Goal: Answer question/provide support

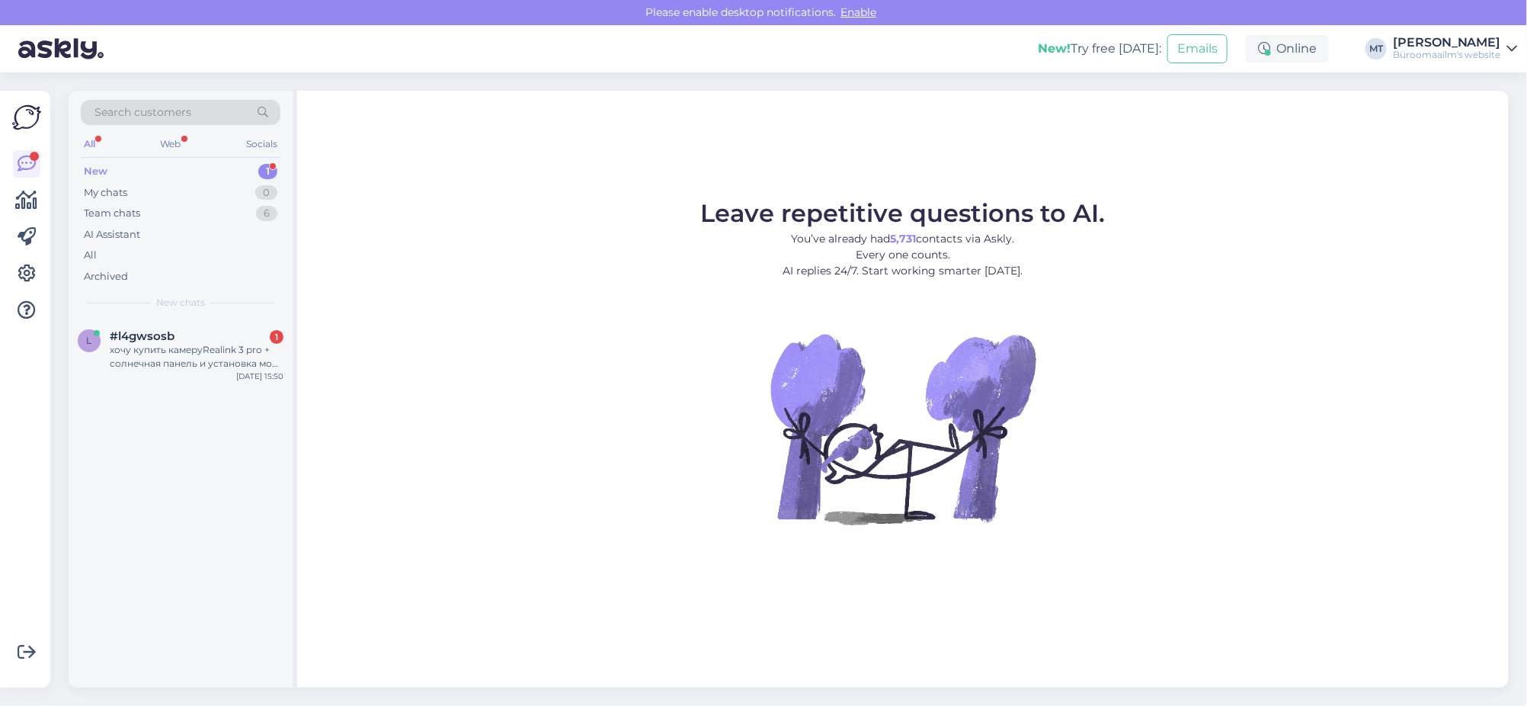
click at [92, 161] on div "New 1" at bounding box center [181, 171] width 200 height 21
click at [140, 350] on div "хочу купить камеруRealink 3 pro + солнечная панель и установка мой тел 56928788…" at bounding box center [197, 356] width 174 height 27
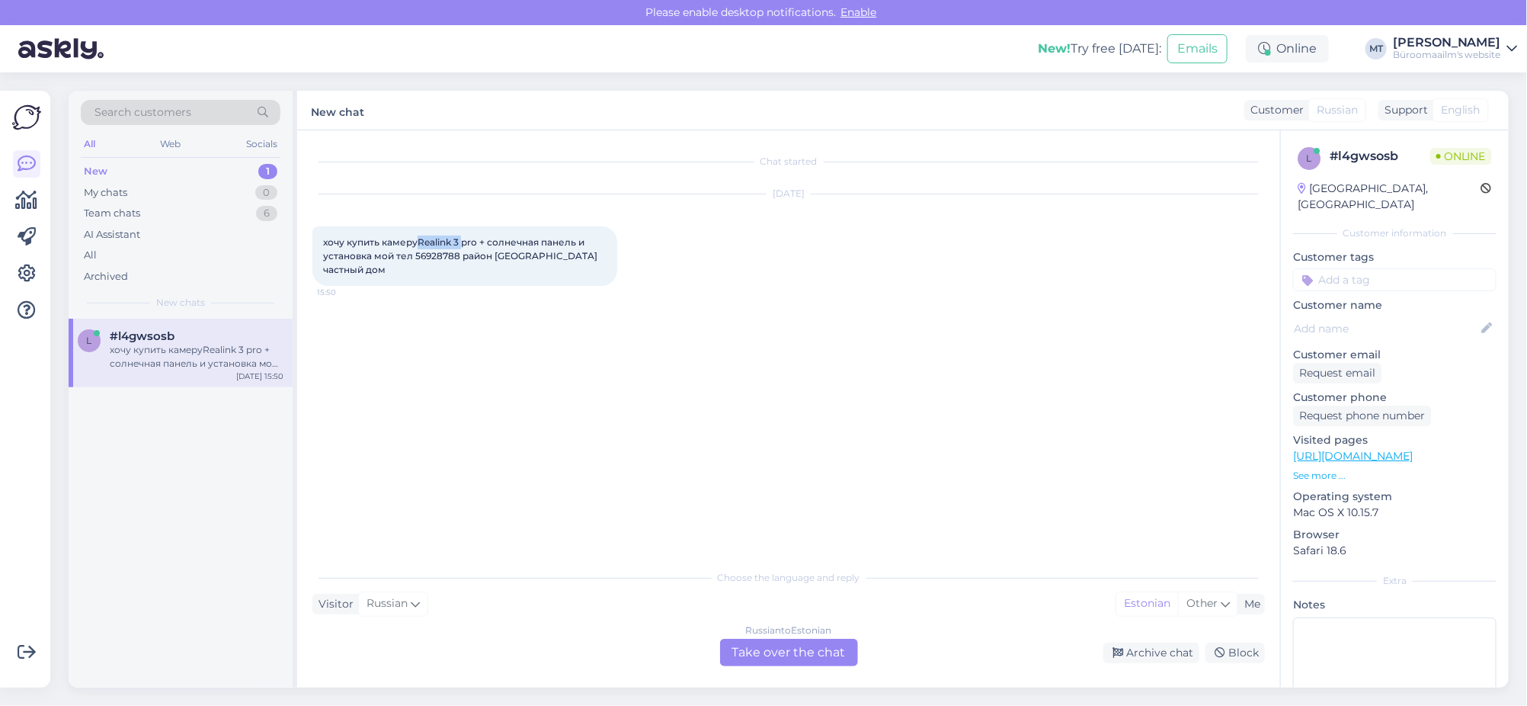
drag, startPoint x: 461, startPoint y: 241, endPoint x: 421, endPoint y: 244, distance: 40.5
click at [421, 244] on span "хочу купить камеруRealink 3 pro + солнечная панель и установка мой тел 56928788…" at bounding box center [461, 255] width 277 height 39
copy span "Realink 3"
click at [808, 640] on div "Russian to Estonian Take over the chat" at bounding box center [789, 652] width 138 height 27
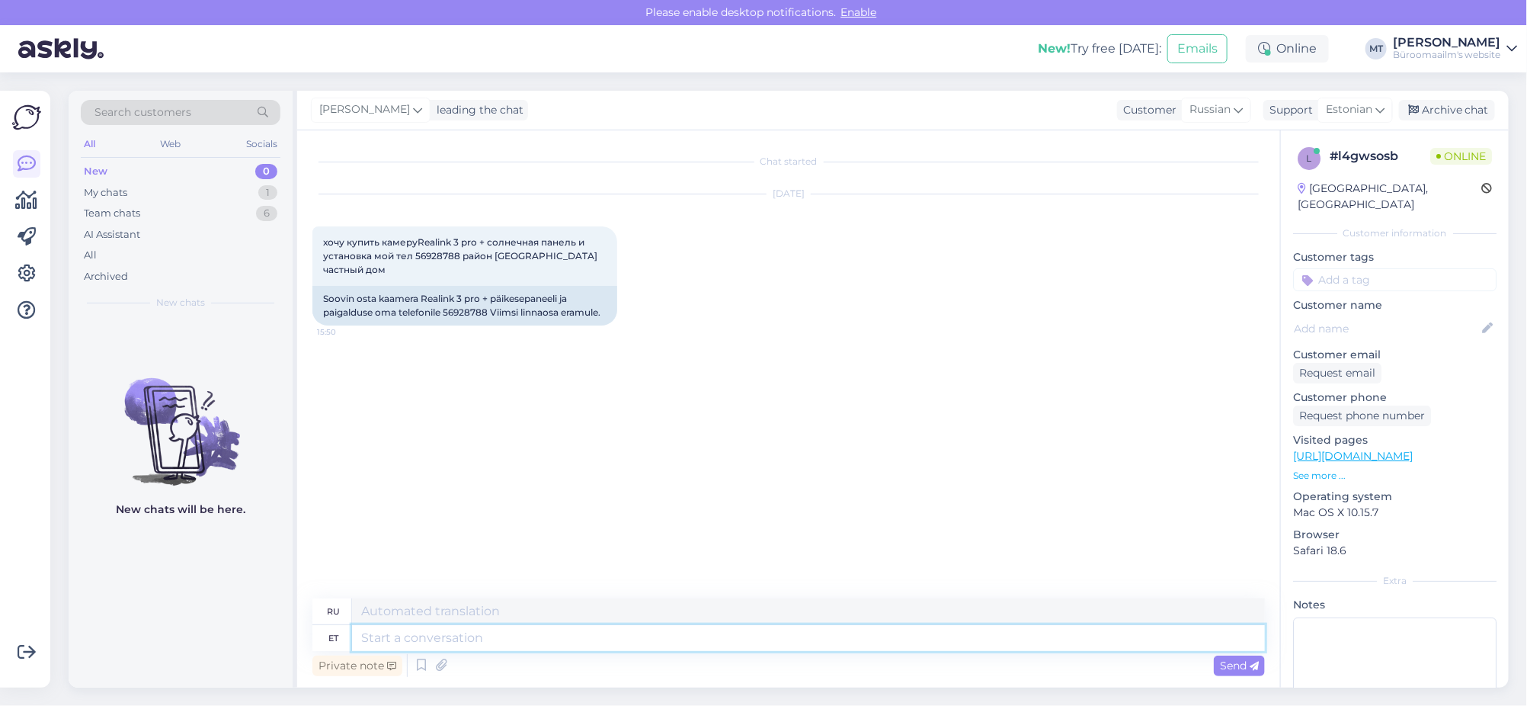
click at [408, 630] on textarea at bounding box center [808, 638] width 913 height 26
type textarea "Tere."
type textarea "Привет"
type textarea "Tere."
type textarea "Привет."
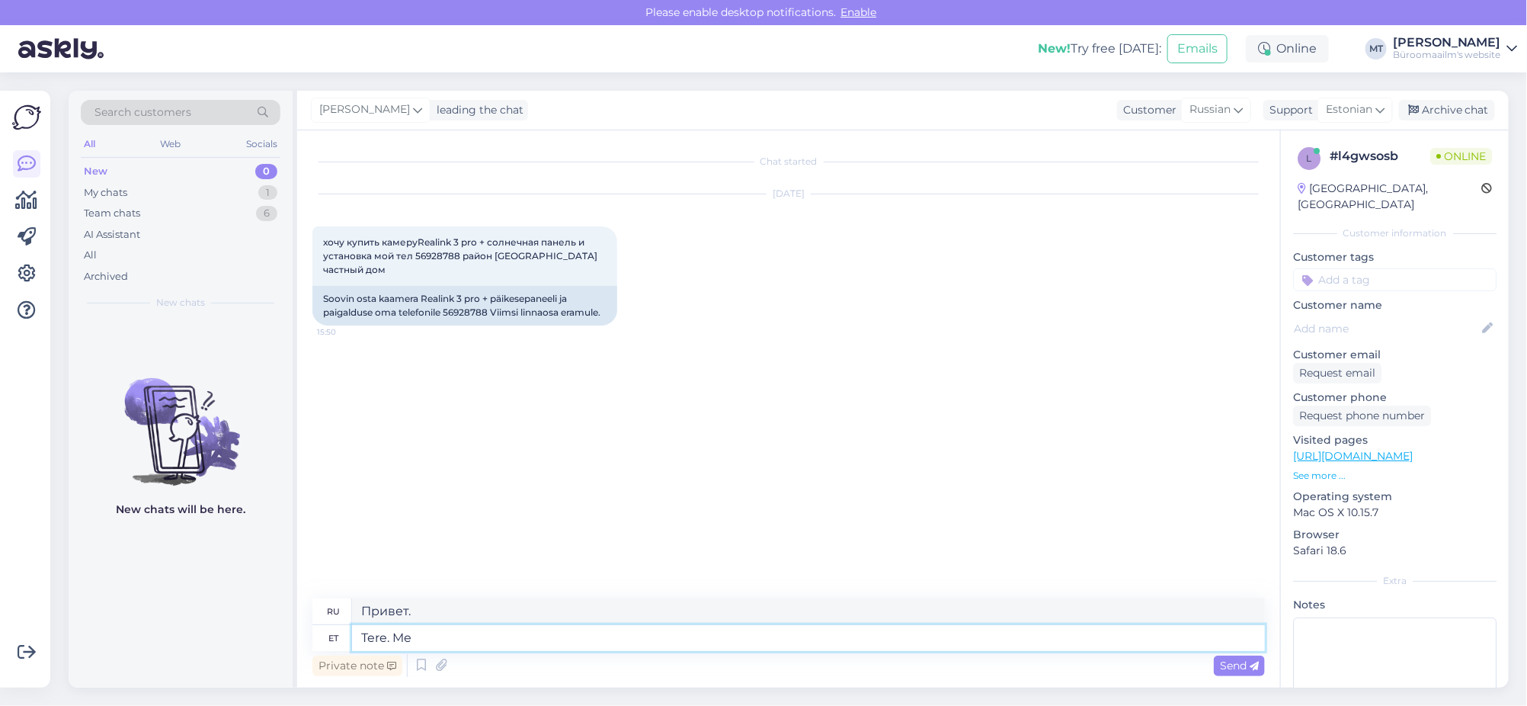
type textarea "Tere. Me"
type textarea "Привет. Мы"
type textarea "Tere. Me müüme"
type textarea "Здравствуйте. Мы продаем"
type textarea "Tere. Me müüme kaupa."
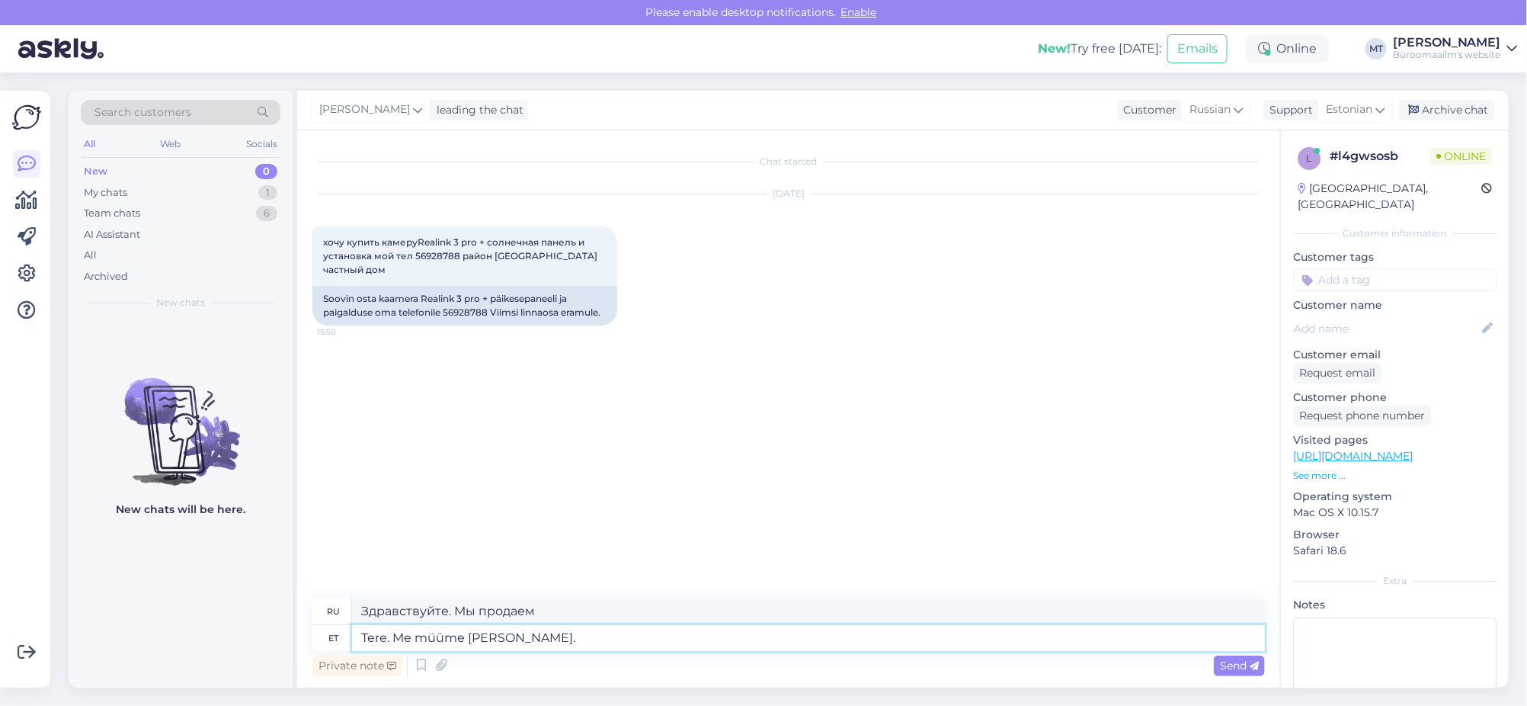
type textarea "Здравствуйте. Мы продаём товары."
type textarea "Tere. Me müüme kaupa. Paigaldusega"
type textarea "Здравствуйте. Продаём товары. С установкой."
type textarea "Tere. Me müüme kaupa. Paigaldusega me"
type textarea "Здравствуйте. Продаём товары. Устанавливаем."
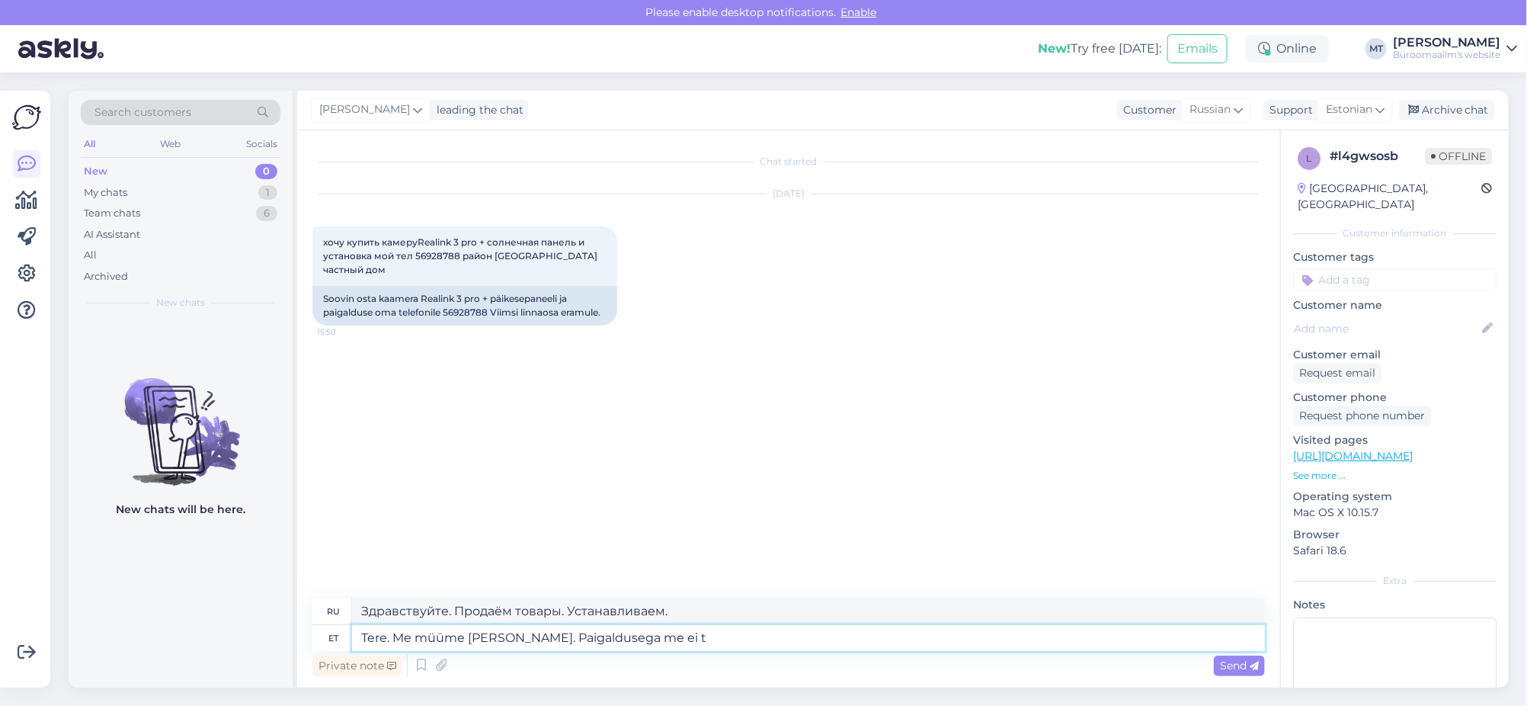
type textarea "Tere. Me müüme kaupa. Paigaldusega me ei te"
type textarea "Здравствуйте. Мы продаём товары. Установкой не занимаемся."
type textarea "Tere. Me müüme kaupa. Paigaldusega me ei tegele."
click at [1244, 660] on span "Send" at bounding box center [1239, 665] width 39 height 14
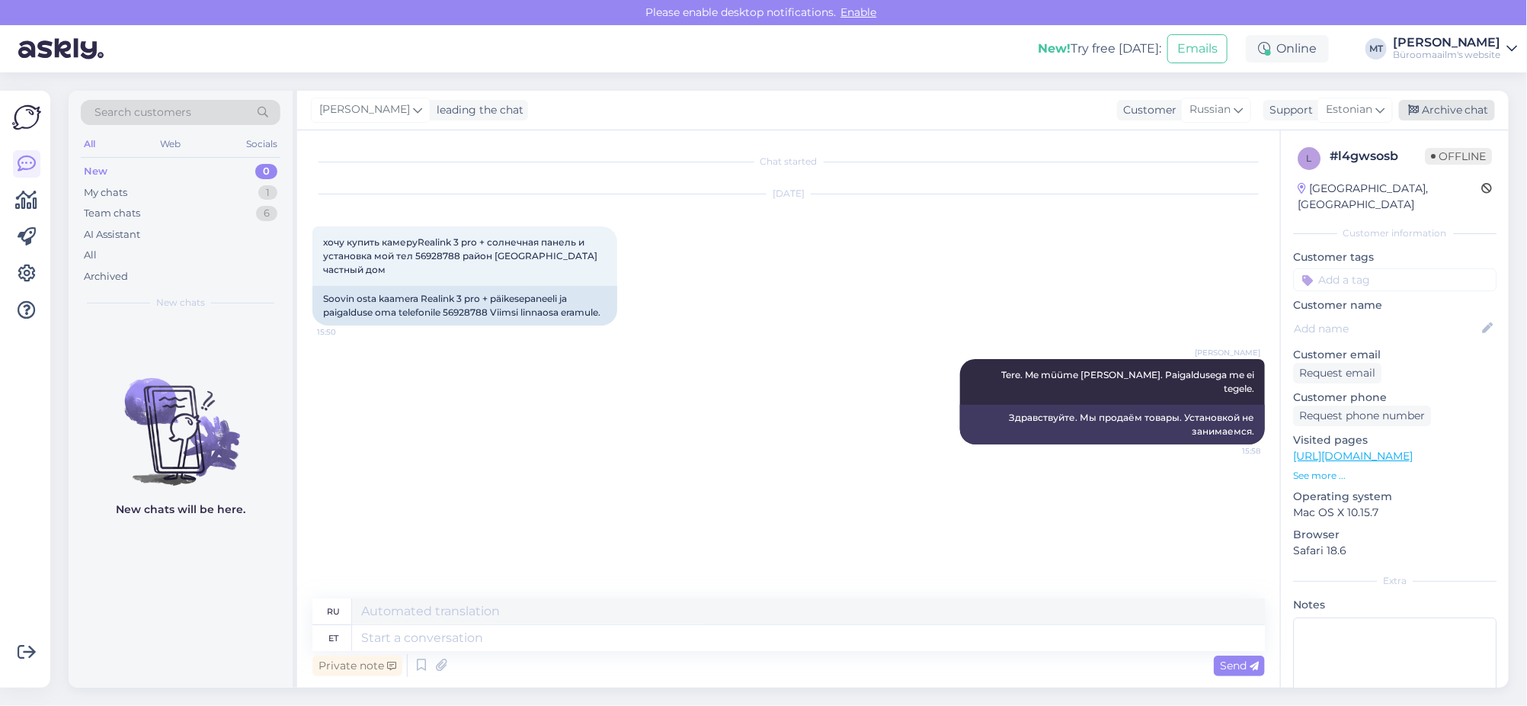
click at [1436, 109] on div "Archive chat" at bounding box center [1447, 110] width 96 height 21
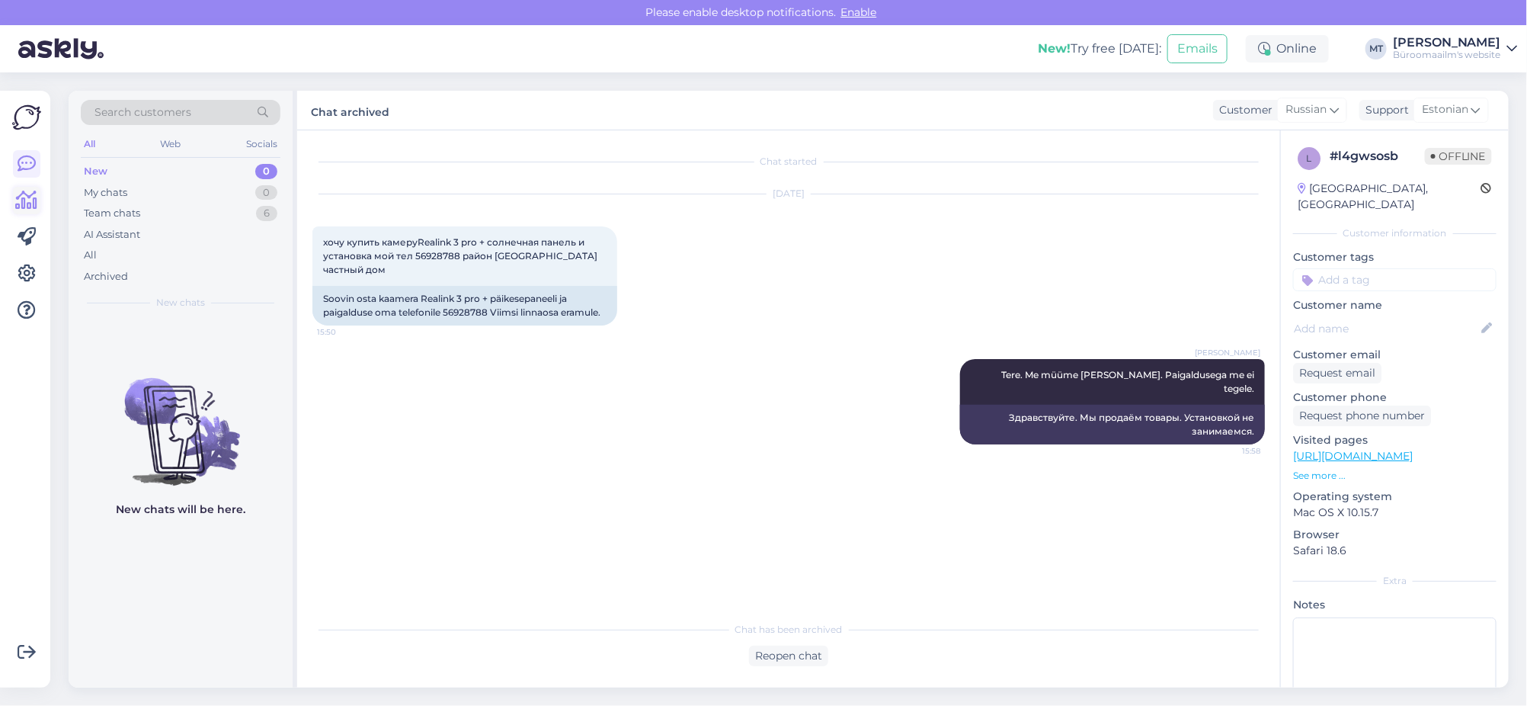
click at [29, 204] on icon at bounding box center [27, 200] width 22 height 18
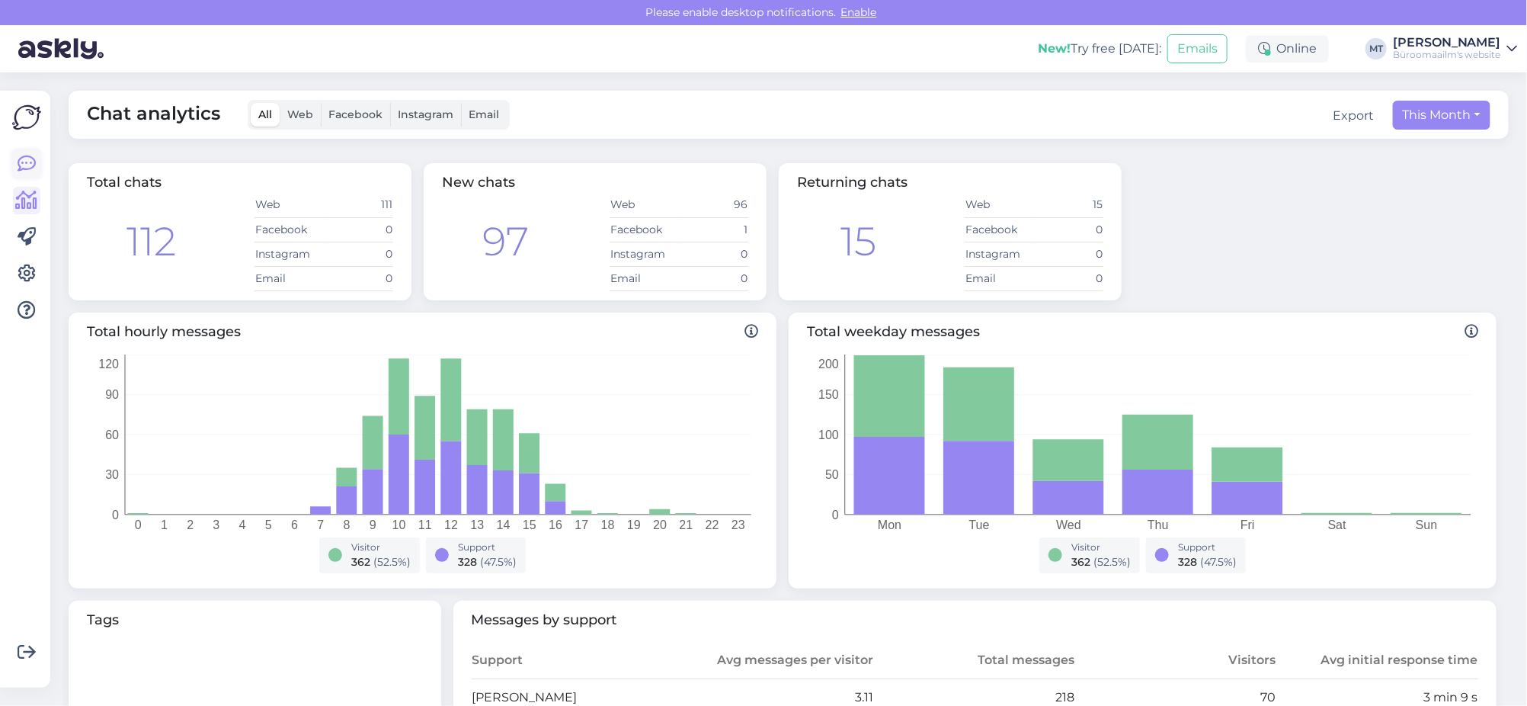
click at [14, 171] on link at bounding box center [26, 163] width 27 height 27
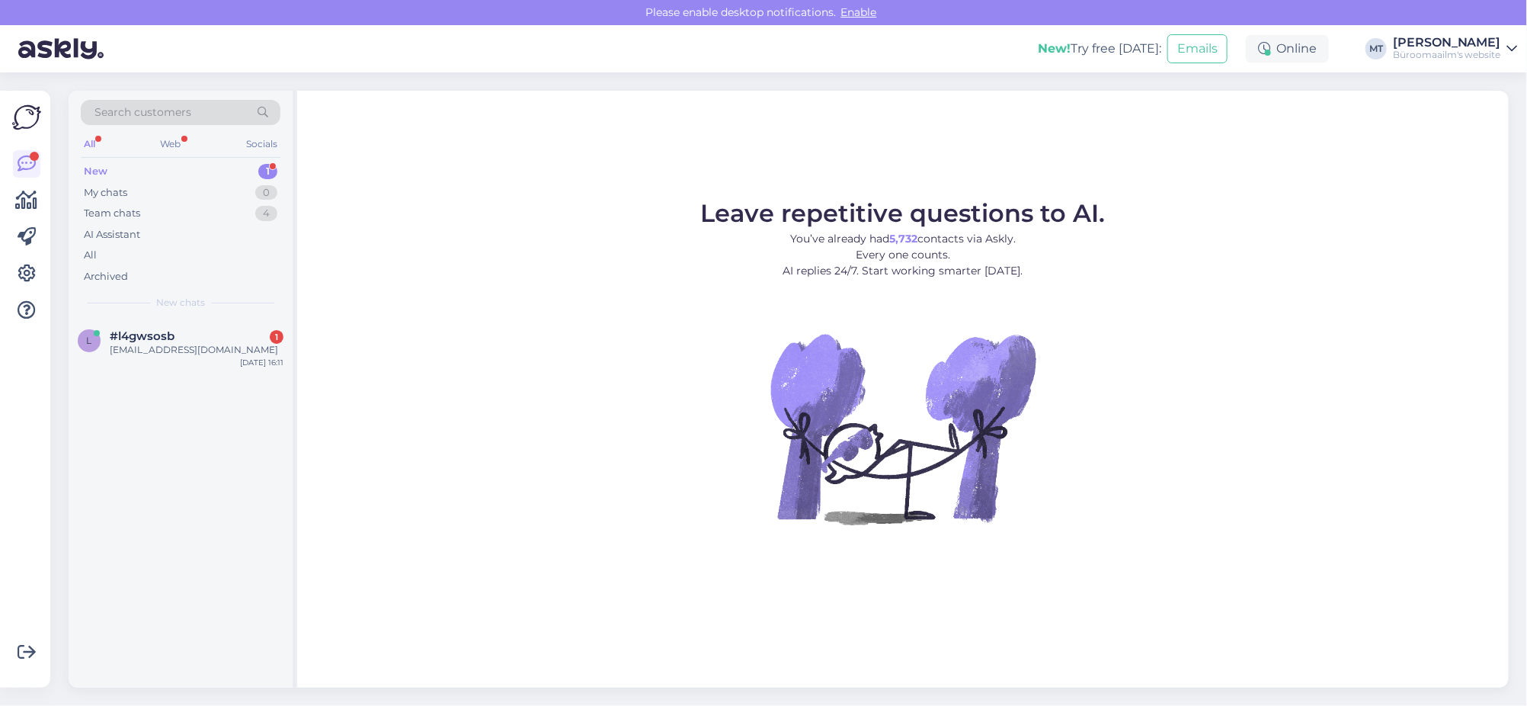
click at [91, 161] on div "New 1" at bounding box center [181, 171] width 200 height 21
click at [120, 336] on span "#l4gwsosb" at bounding box center [142, 336] width 65 height 14
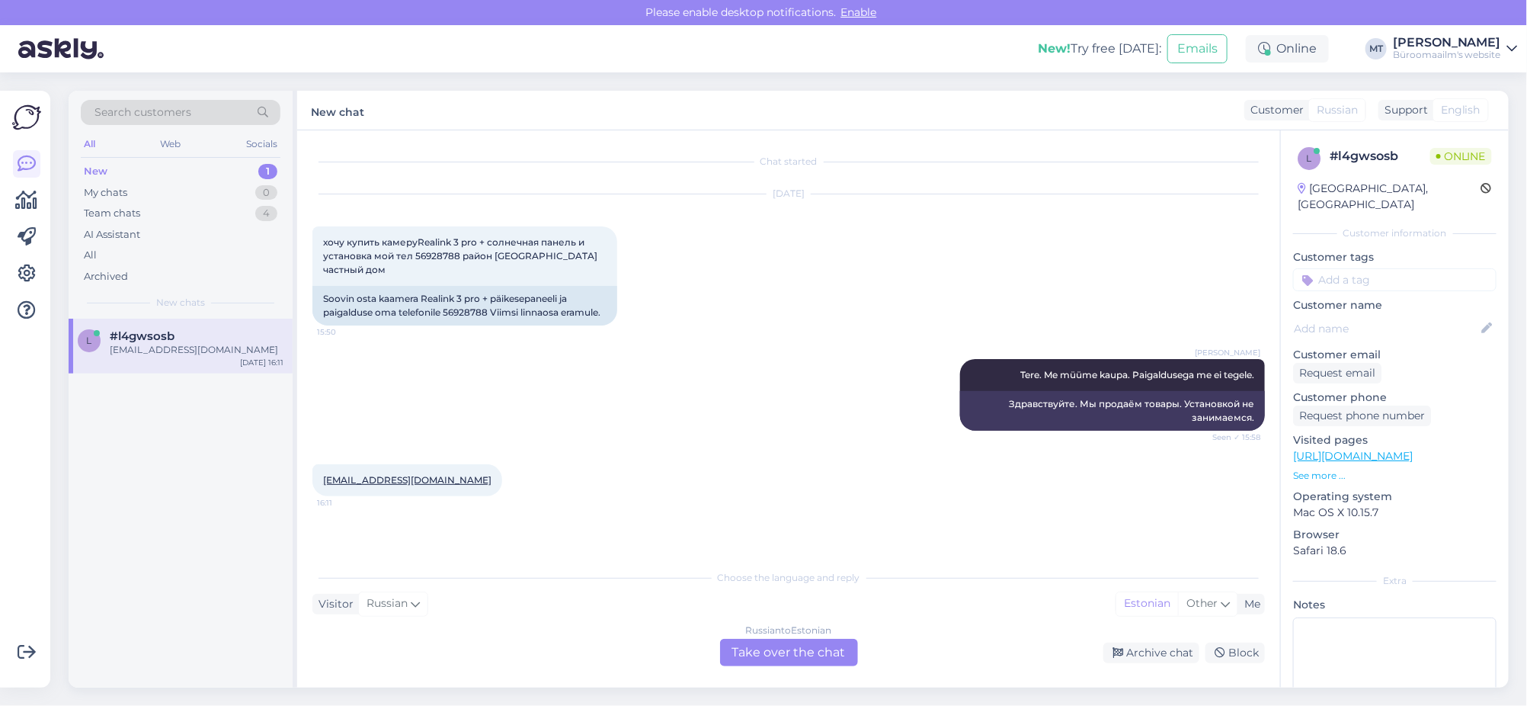
click at [805, 653] on div "Russian to Estonian Take over the chat" at bounding box center [789, 652] width 138 height 27
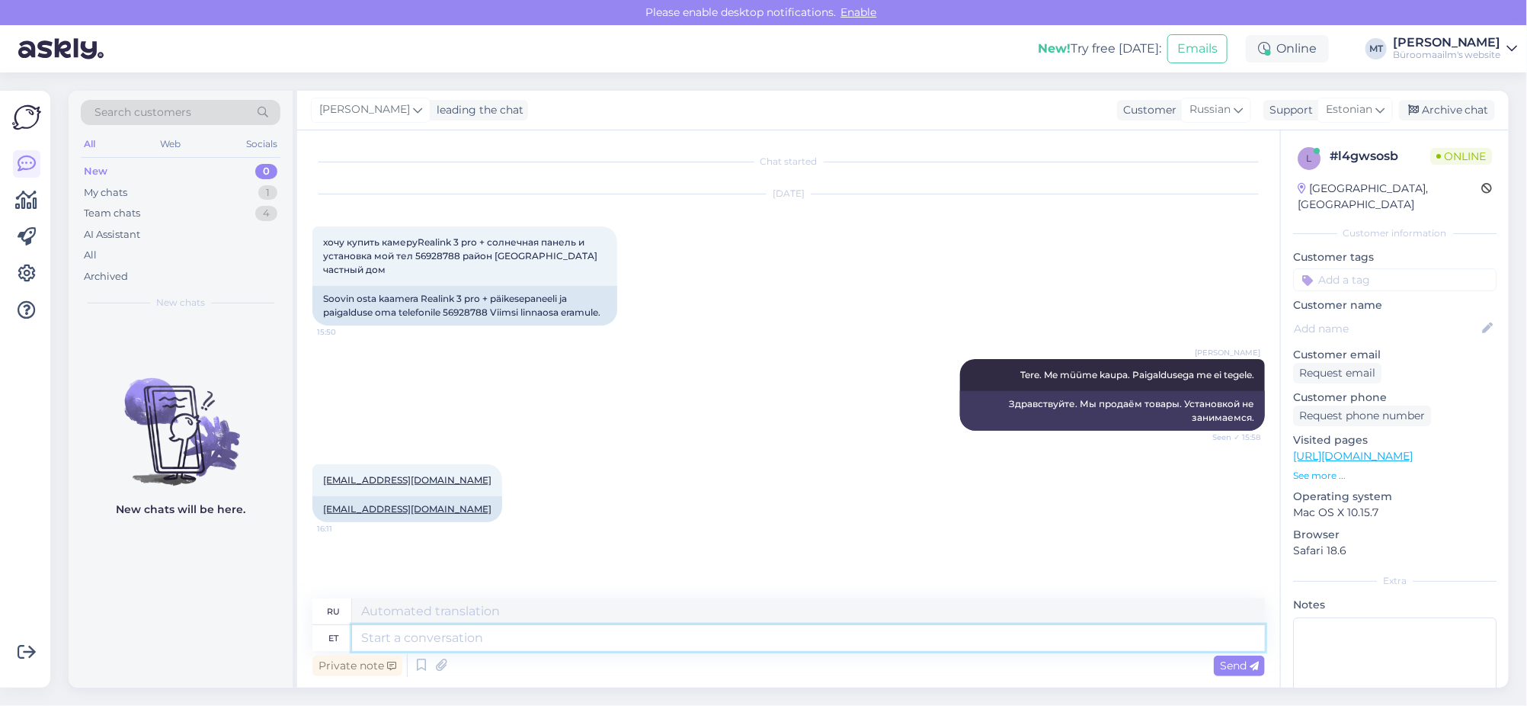
click at [512, 648] on textarea at bounding box center [808, 638] width 913 height 26
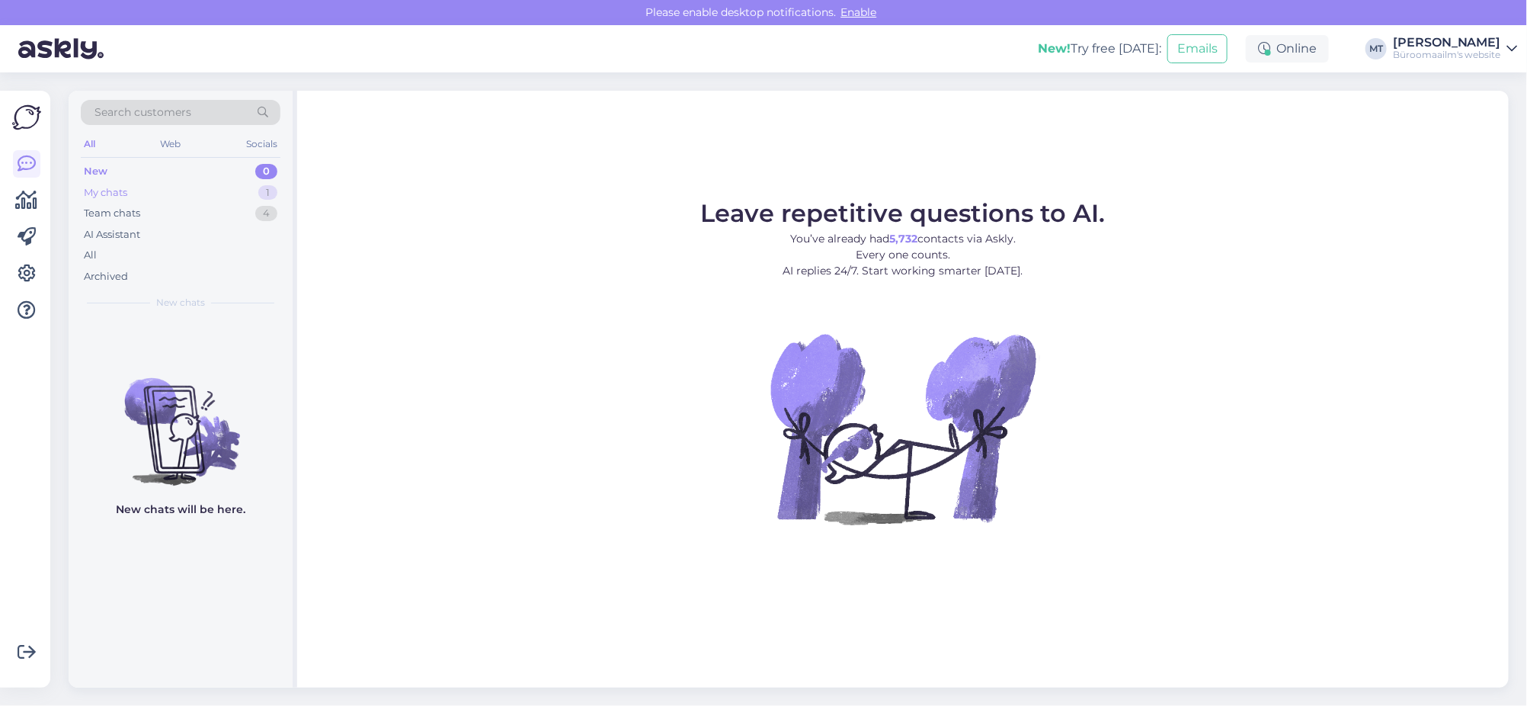
click at [103, 187] on div "My chats" at bounding box center [105, 192] width 43 height 15
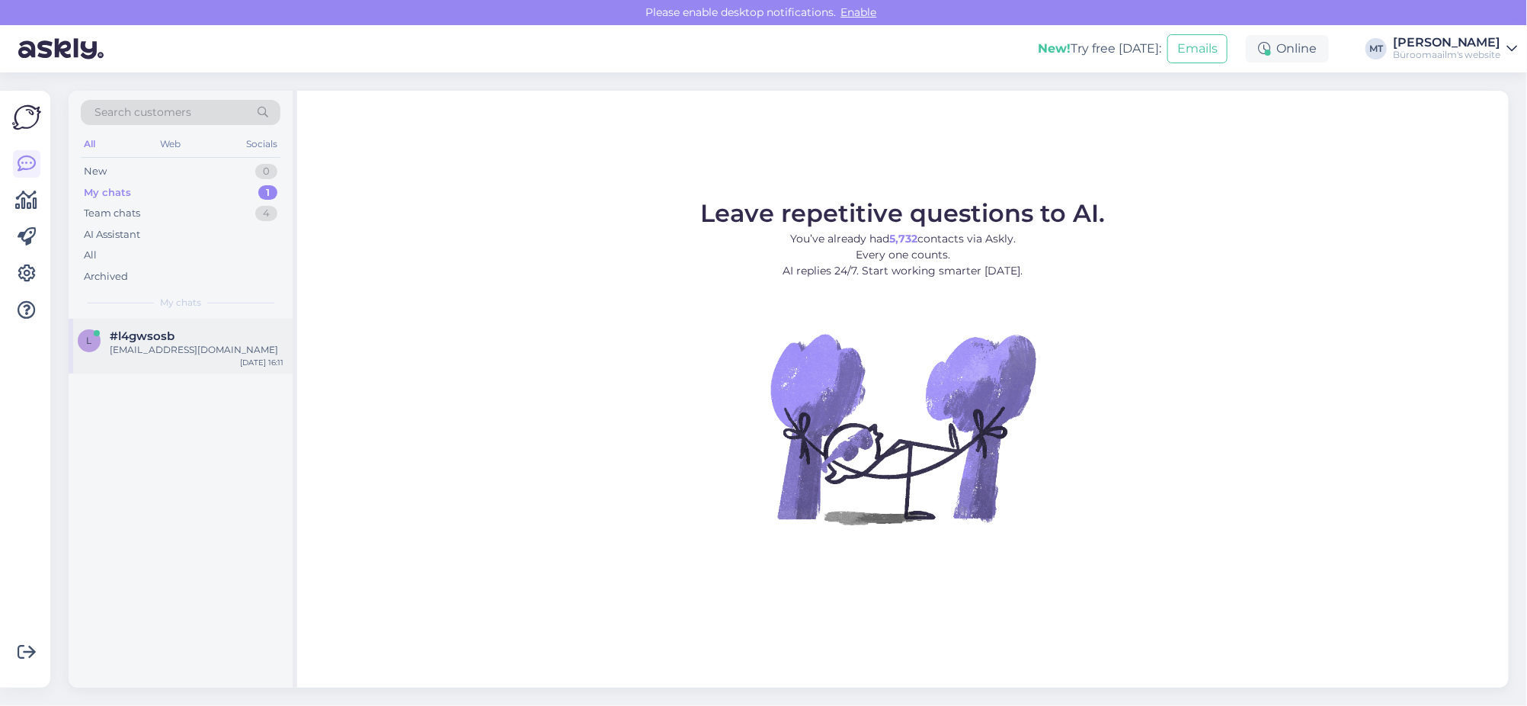
click at [149, 348] on div "[EMAIL_ADDRESS][DOMAIN_NAME]" at bounding box center [197, 350] width 174 height 14
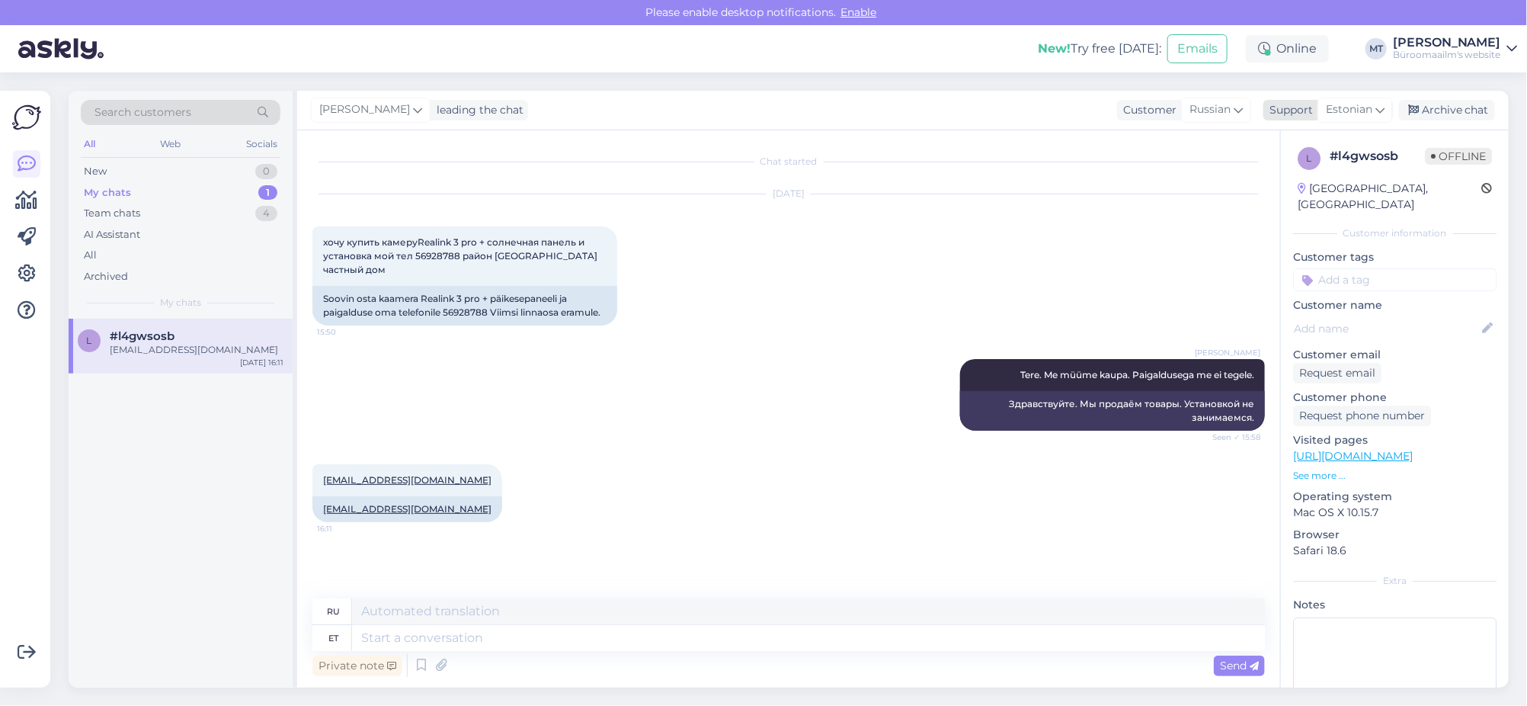
click at [1464, 106] on div "Archive chat" at bounding box center [1447, 110] width 96 height 21
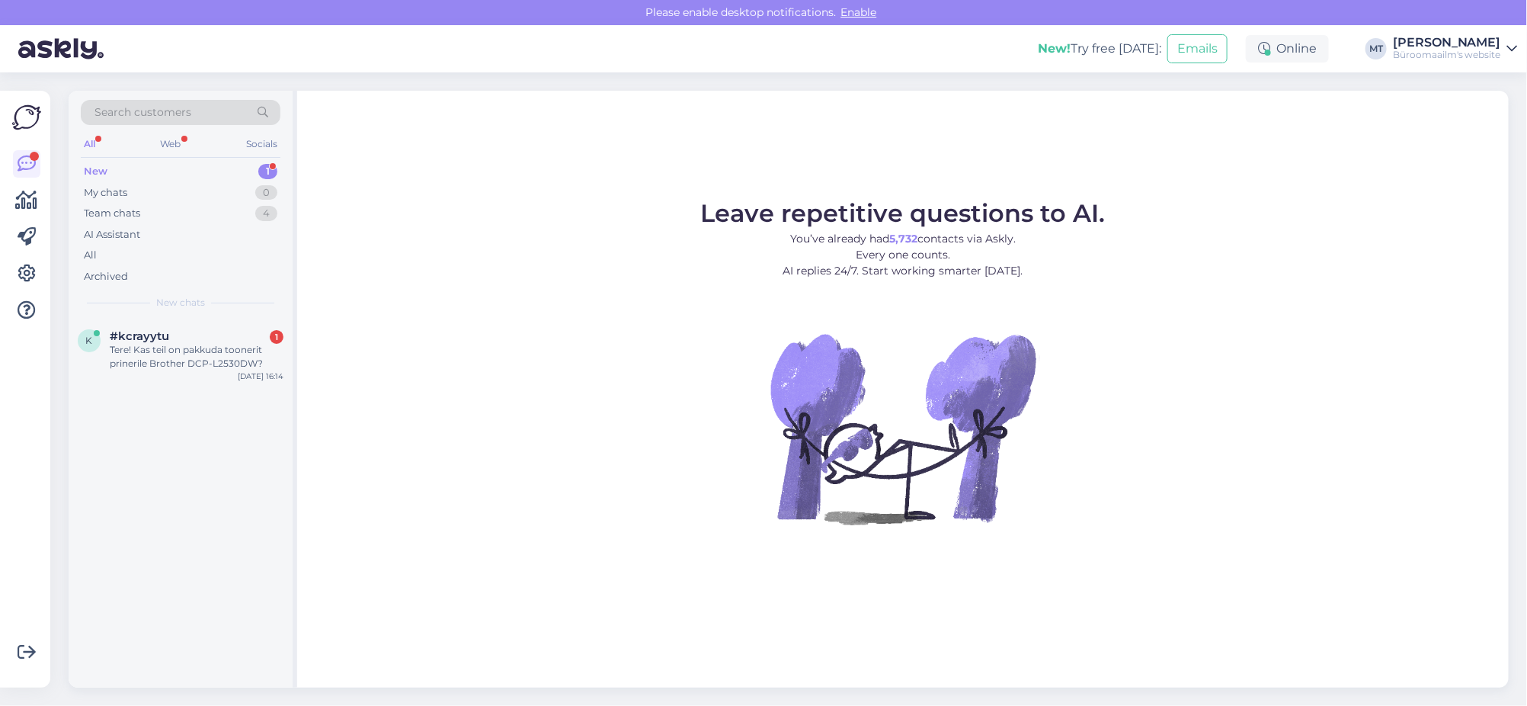
click at [93, 165] on div "New" at bounding box center [96, 171] width 24 height 15
click at [128, 343] on div "Tere! Kas teil on pakkuda toonerit prinerile Brother DCP-L2530DW?" at bounding box center [197, 356] width 174 height 27
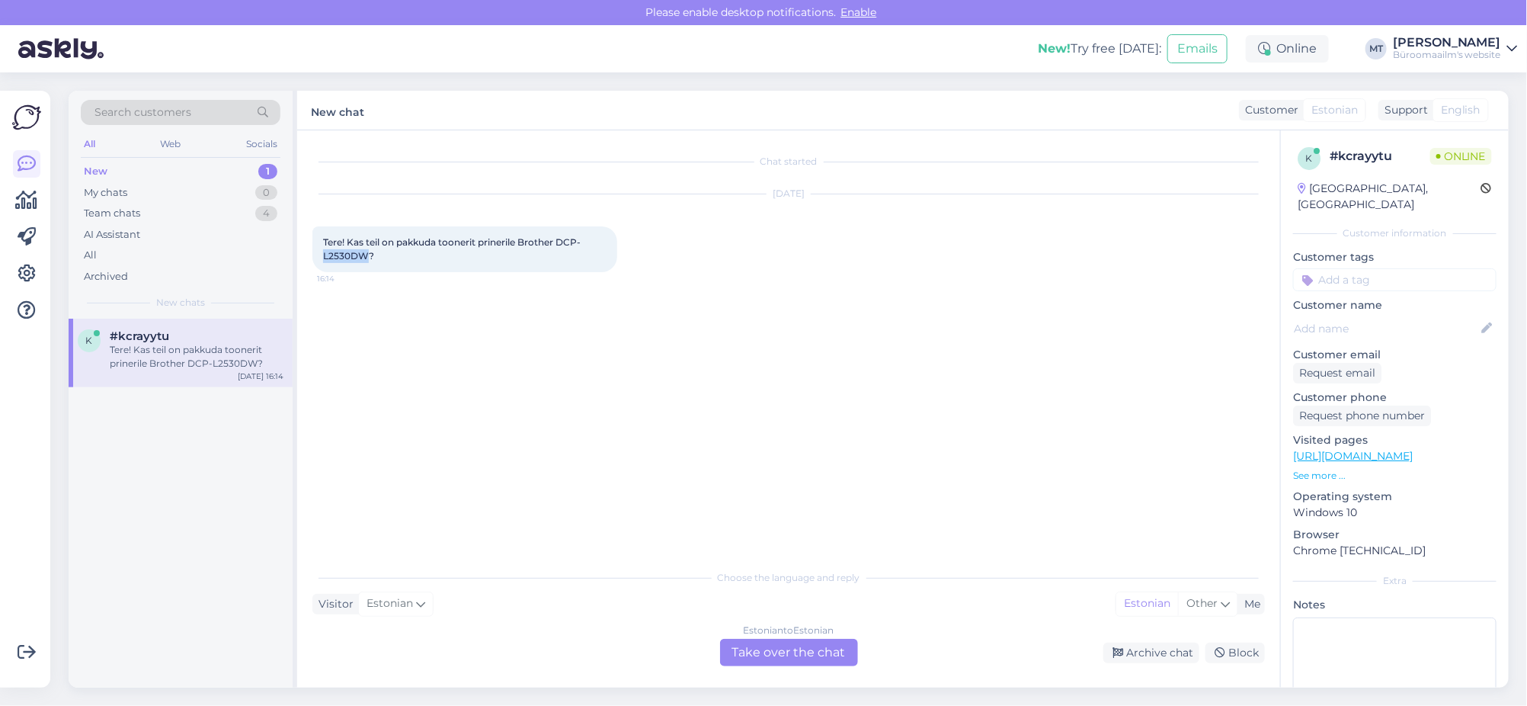
drag, startPoint x: 366, startPoint y: 251, endPoint x: 318, endPoint y: 258, distance: 48.5
click at [318, 258] on div "Tere! Kas teil on pakkuda toonerit prinerile Brother DCP-L2530DW? 16:14" at bounding box center [464, 249] width 305 height 46
copy span "L2530DW"
click at [799, 651] on div "Estonian to Estonian Take over the chat" at bounding box center [789, 652] width 138 height 27
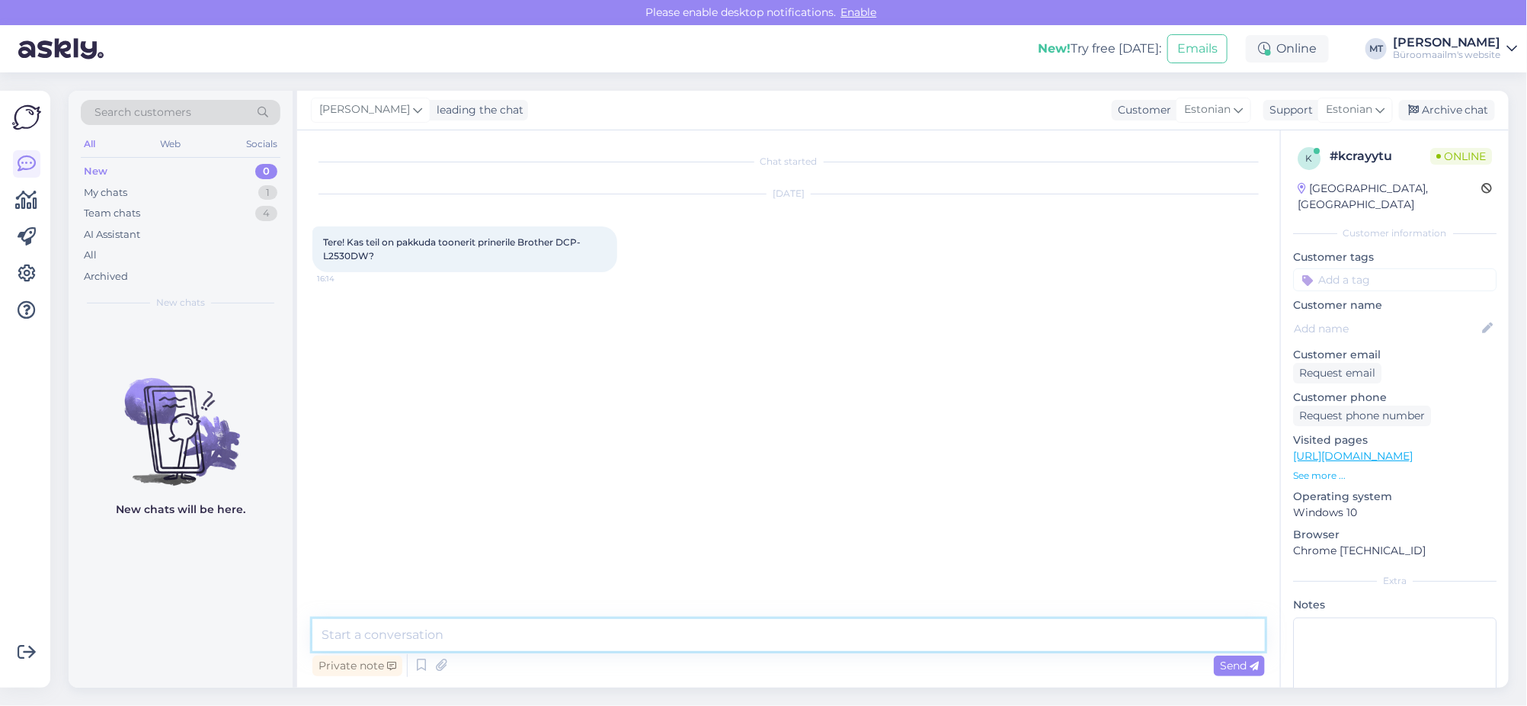
click at [384, 625] on textarea at bounding box center [788, 635] width 952 height 32
paste textarea "https://www.byroomaailm.ee/catalogsearch/result/?q=tooner+L2530DW"
click at [358, 637] on textarea "Tere. on olemas https://www.byroomaailm.ee/catalogsearch/result/?q=tooner+L2530…" at bounding box center [788, 635] width 952 height 32
type textarea "Tere. On olemas https://www.byroomaailm.ee/catalogsearch/result/?q=tooner+L2530…"
click at [949, 642] on textarea "Tere. On olemas https://www.byroomaailm.ee/catalogsearch/result/?q=tooner+L2530…" at bounding box center [788, 635] width 952 height 32
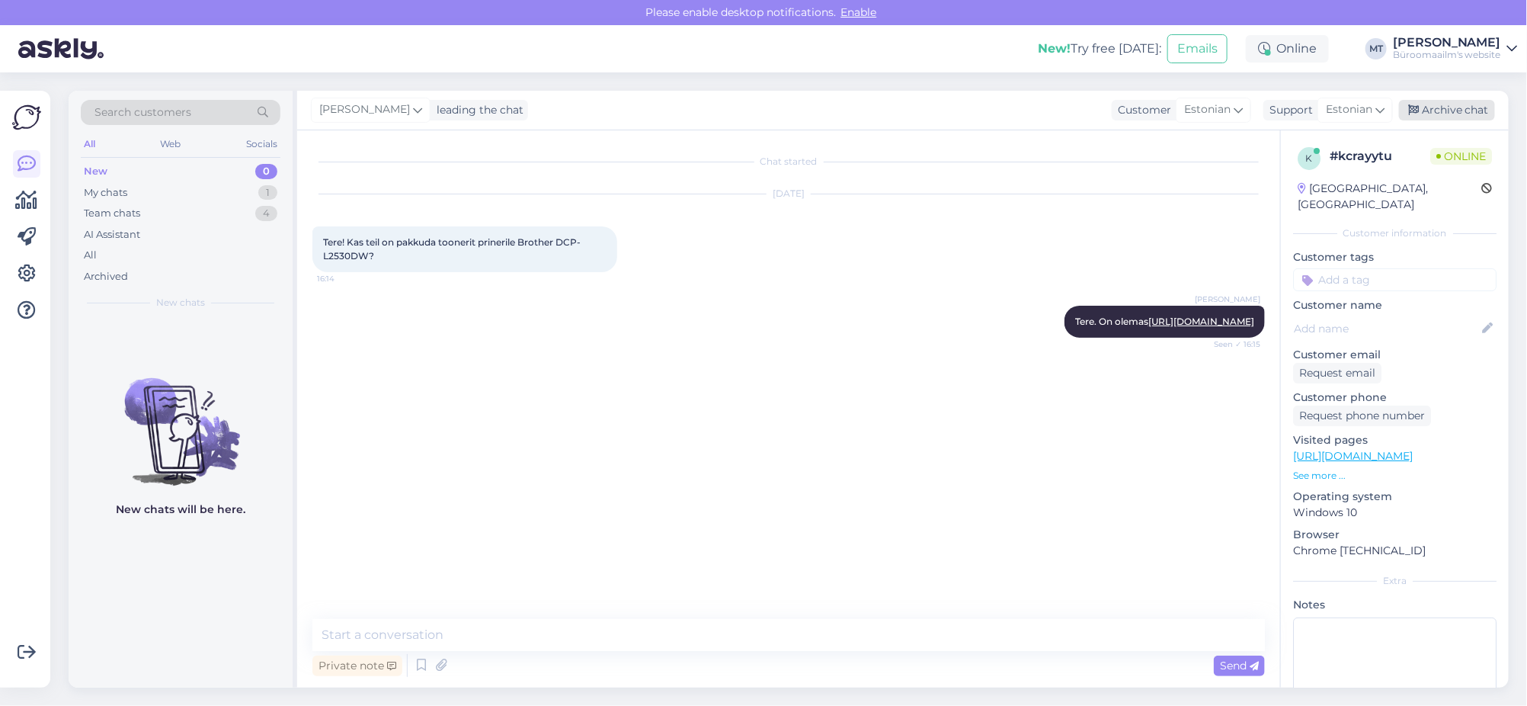
click at [1468, 107] on div "Archive chat" at bounding box center [1447, 110] width 96 height 21
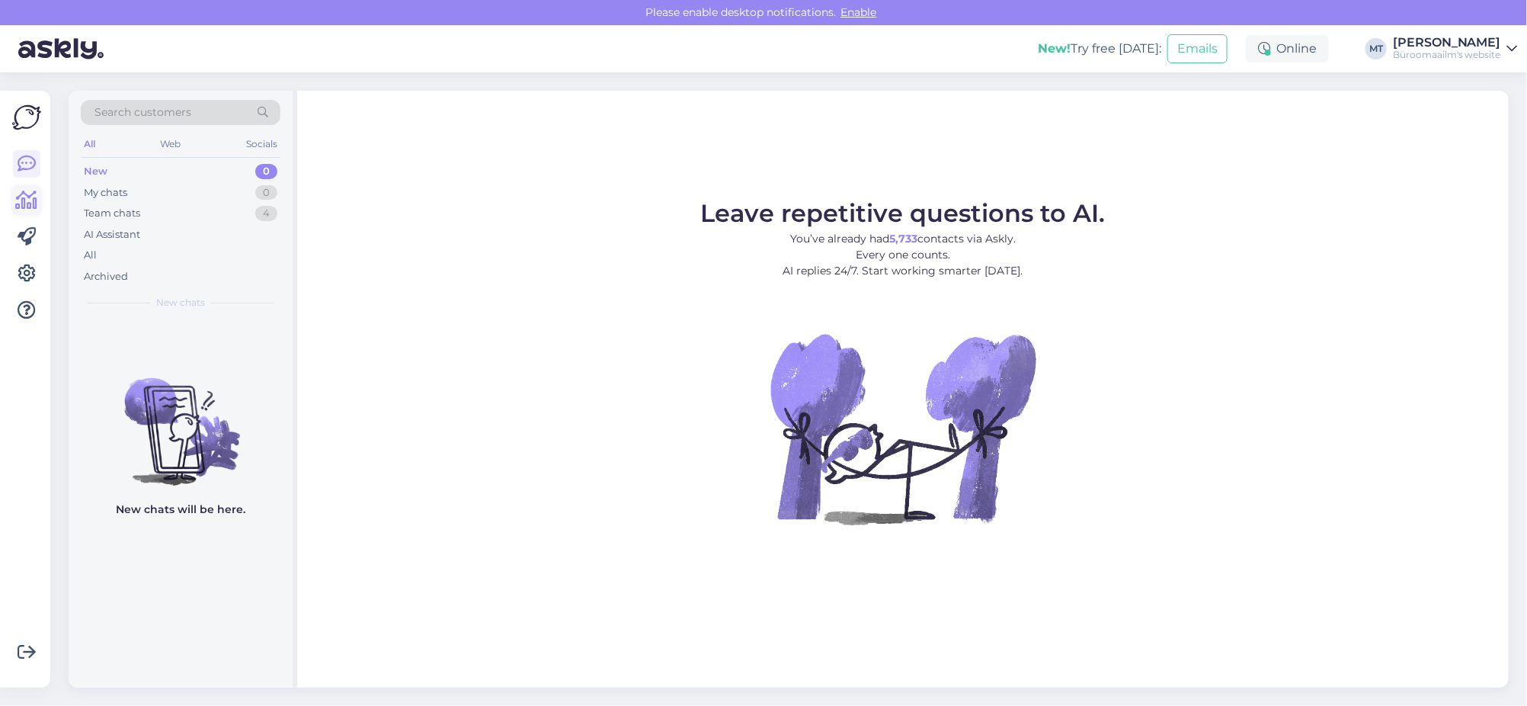
click at [30, 205] on icon at bounding box center [27, 200] width 22 height 18
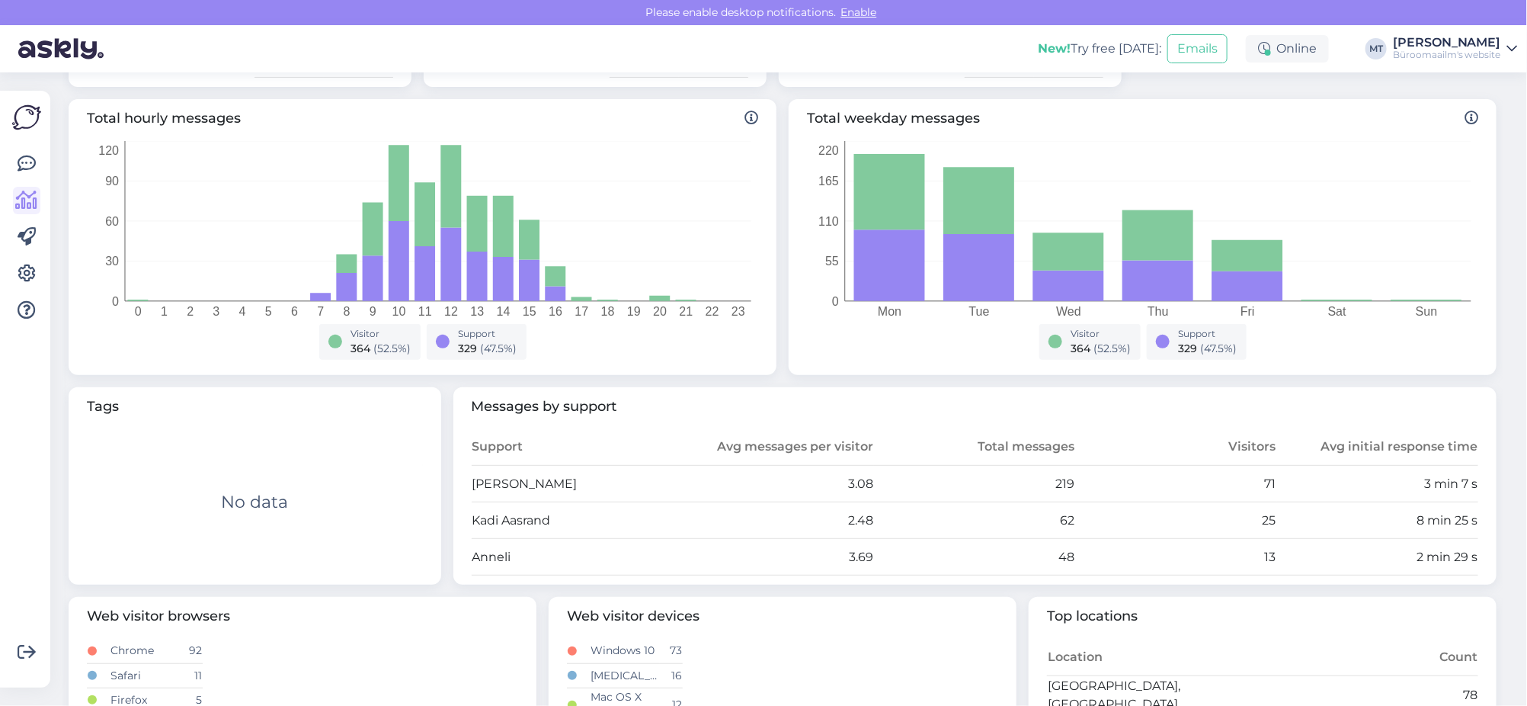
scroll to position [380, 0]
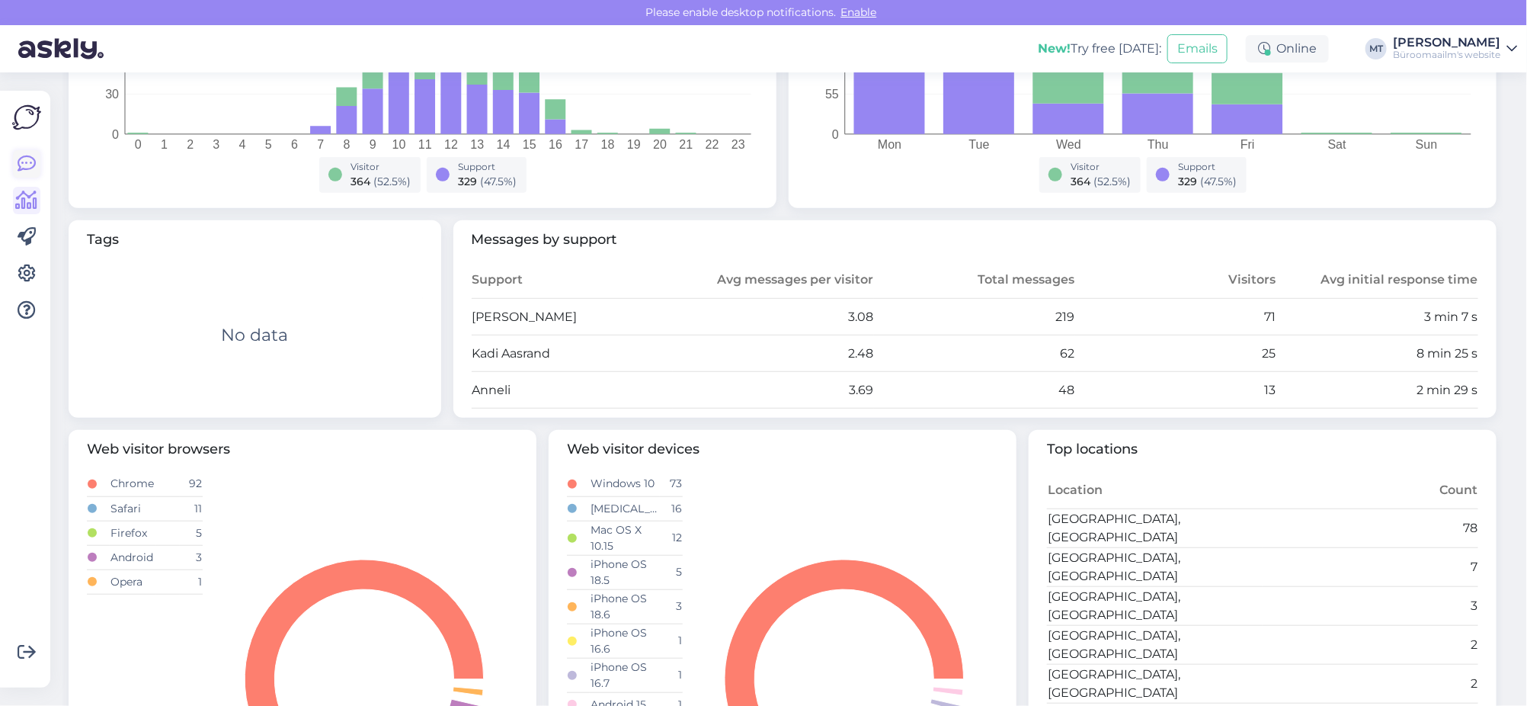
click at [26, 170] on icon at bounding box center [27, 164] width 18 height 18
